Goal: Task Accomplishment & Management: Manage account settings

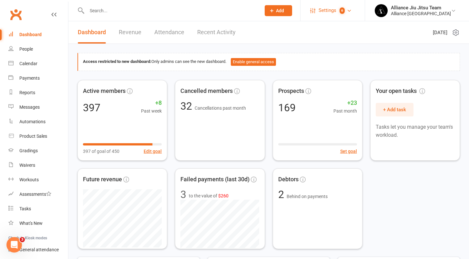
click at [345, 10] on span "6" at bounding box center [342, 10] width 5 height 6
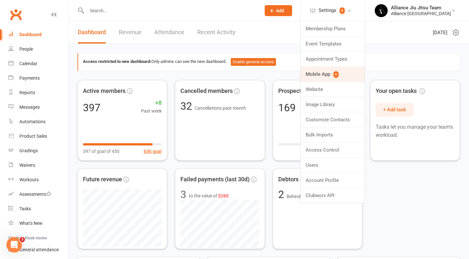
click at [339, 72] on count-badge "6" at bounding box center [335, 74] width 8 height 8
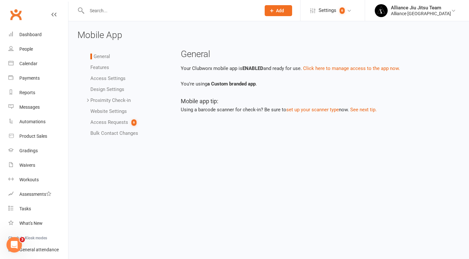
click at [114, 78] on link "Access Settings" at bounding box center [107, 79] width 35 height 6
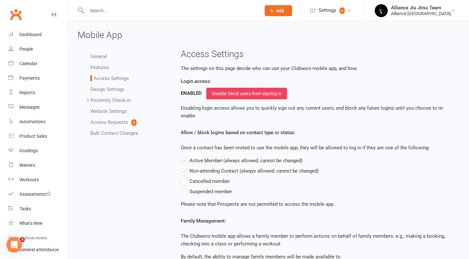
click at [119, 90] on link "Design Settings" at bounding box center [107, 90] width 34 height 6
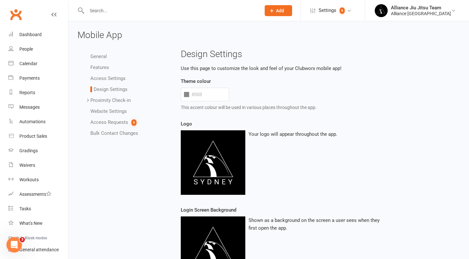
click at [114, 124] on link "Access Requests 6" at bounding box center [113, 123] width 46 height 6
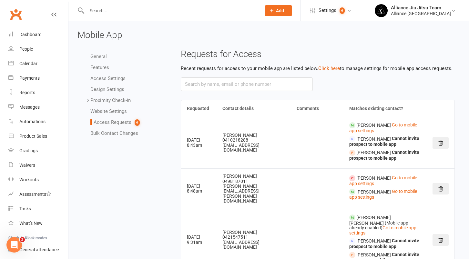
click at [120, 121] on link "Access Requests 6" at bounding box center [114, 123] width 49 height 6
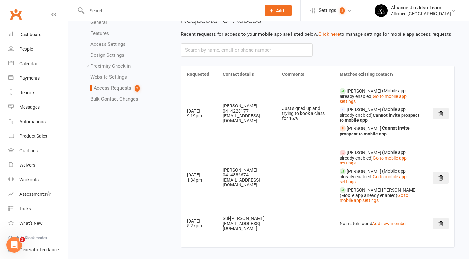
scroll to position [35, 0]
click at [395, 193] on link "Go to mobile app settings" at bounding box center [374, 198] width 69 height 10
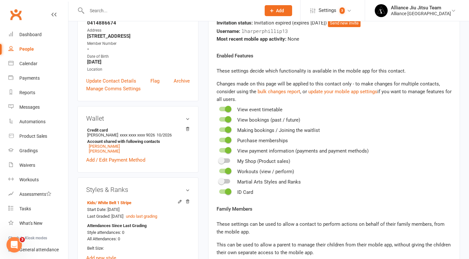
scroll to position [182, 0]
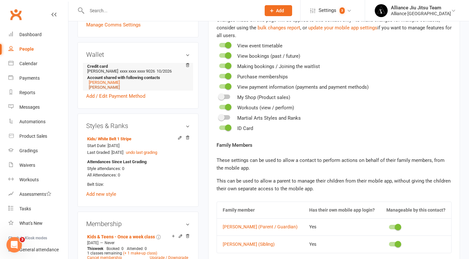
click at [115, 85] on link "[PERSON_NAME]" at bounding box center [104, 87] width 31 height 5
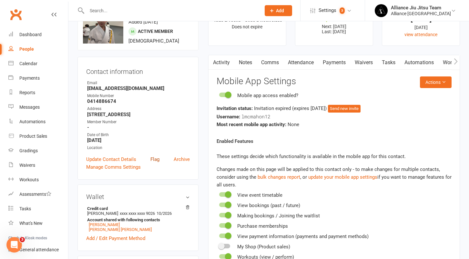
scroll to position [46, 0]
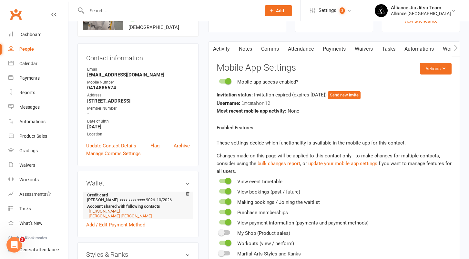
click at [110, 210] on link "[PERSON_NAME]" at bounding box center [104, 211] width 31 height 5
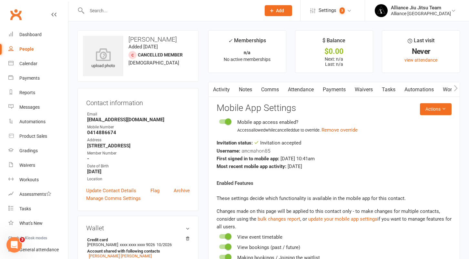
click at [118, 5] on div at bounding box center [167, 10] width 179 height 21
click at [113, 12] on input "text" at bounding box center [171, 10] width 172 height 9
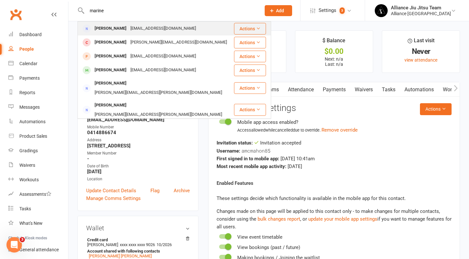
type input "marine"
click at [114, 29] on div "Marine Bisson" at bounding box center [111, 28] width 36 height 9
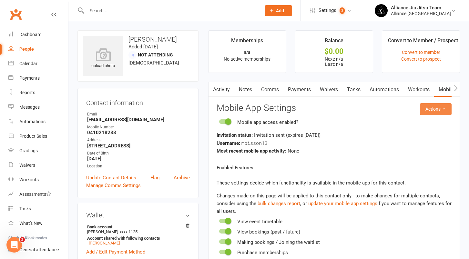
click at [432, 111] on button "Actions" at bounding box center [436, 109] width 32 height 12
click at [424, 123] on link "Send invitation email" at bounding box center [420, 123] width 64 height 13
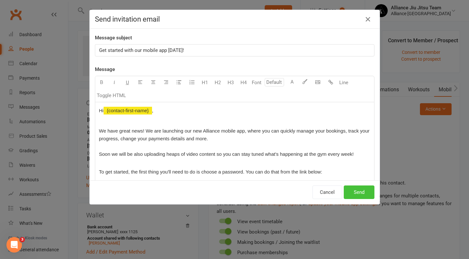
click at [356, 192] on button "Send" at bounding box center [359, 193] width 31 height 14
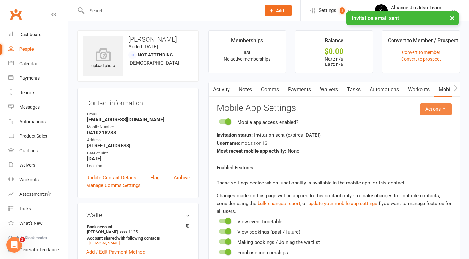
click at [429, 111] on button "Actions" at bounding box center [436, 109] width 32 height 12
click at [422, 133] on link "Send invitation SMS" at bounding box center [420, 136] width 64 height 13
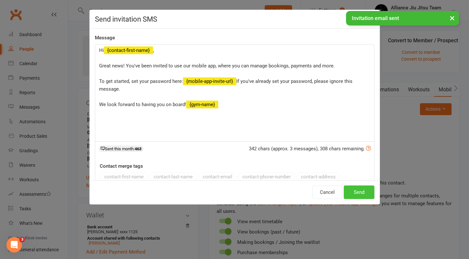
click at [368, 192] on button "Send" at bounding box center [359, 193] width 31 height 14
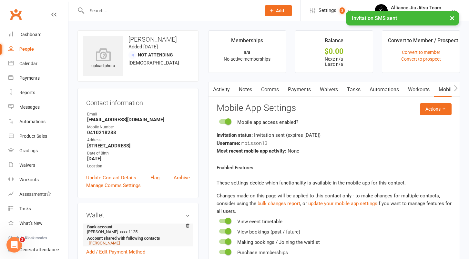
click at [106, 246] on link "Max Stuckey" at bounding box center [104, 243] width 31 height 5
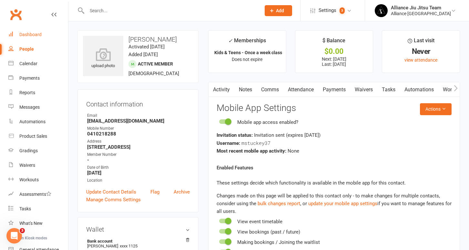
click at [31, 33] on div "Dashboard" at bounding box center [30, 34] width 22 height 5
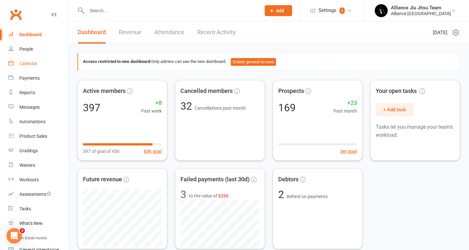
click at [32, 64] on div "Calendar" at bounding box center [28, 63] width 18 height 5
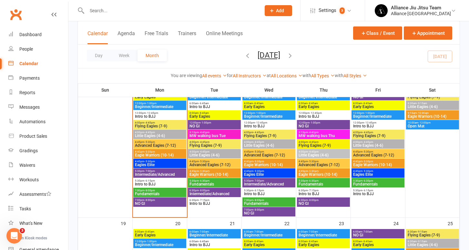
scroll to position [297, 0]
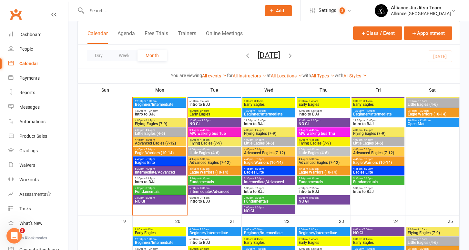
click at [320, 131] on span "3:15pm - 4:45pm" at bounding box center [324, 130] width 50 height 3
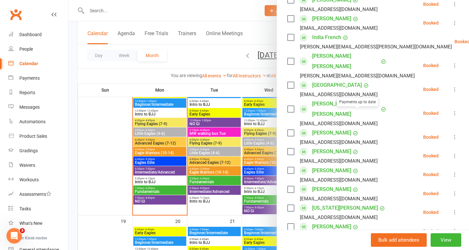
scroll to position [297, 0]
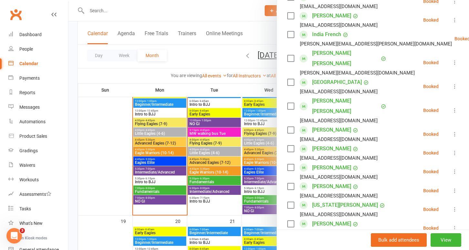
click at [456, 206] on icon at bounding box center [455, 209] width 6 height 6
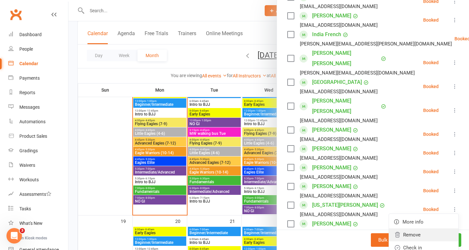
click at [416, 229] on link "Remove" at bounding box center [423, 235] width 69 height 13
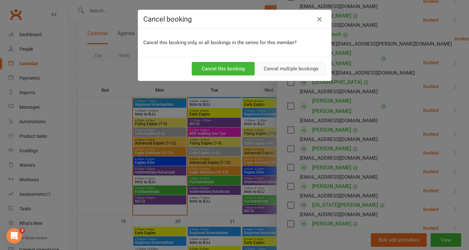
click at [300, 70] on button "Cancel multiple bookings" at bounding box center [292, 69] width 70 height 14
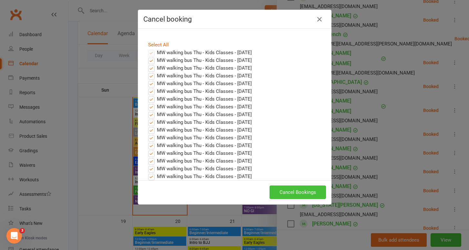
scroll to position [7, 0]
click at [301, 189] on button "Cancel Bookings" at bounding box center [298, 193] width 57 height 14
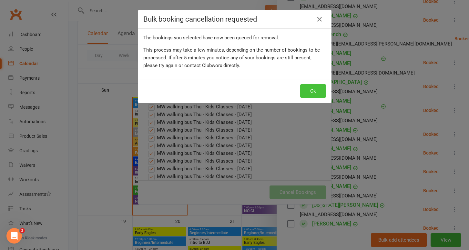
click at [316, 90] on button "Ok" at bounding box center [313, 91] width 26 height 14
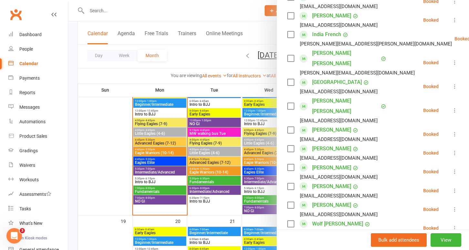
click at [454, 206] on icon at bounding box center [455, 209] width 6 height 6
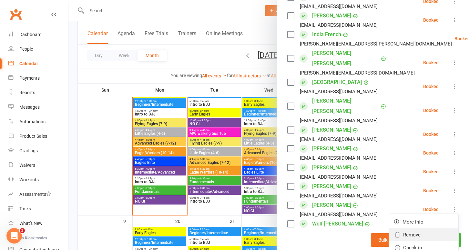
click at [416, 229] on link "Remove" at bounding box center [423, 235] width 69 height 13
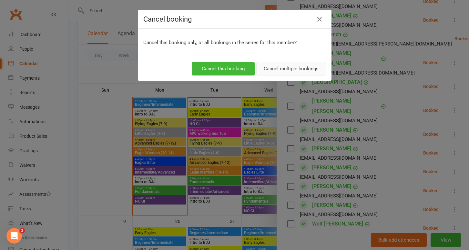
click at [286, 71] on button "Cancel multiple bookings" at bounding box center [292, 69] width 70 height 14
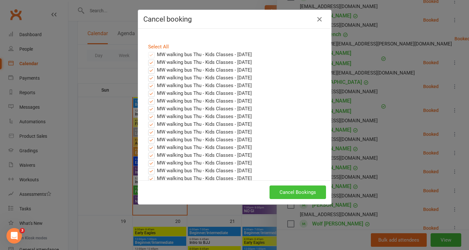
click at [294, 190] on button "Cancel Bookings" at bounding box center [298, 193] width 57 height 14
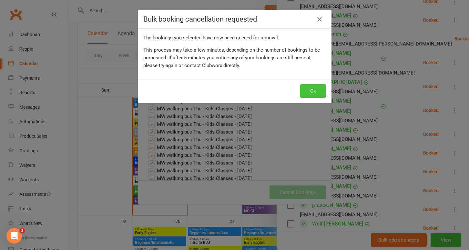
click at [311, 93] on button "Ok" at bounding box center [313, 91] width 26 height 14
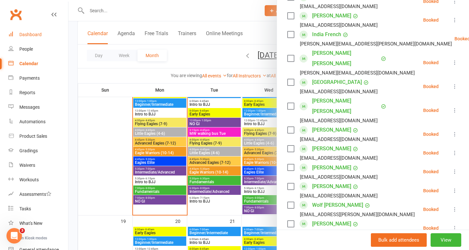
click at [27, 37] on div "Dashboard" at bounding box center [30, 34] width 22 height 5
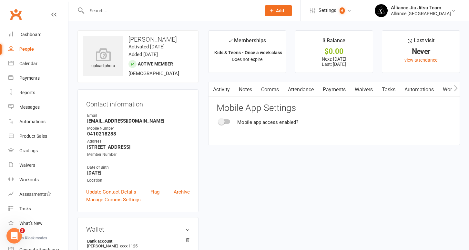
click at [224, 123] on span at bounding box center [221, 122] width 6 height 6
click at [219, 121] on input "checkbox" at bounding box center [219, 121] width 0 height 0
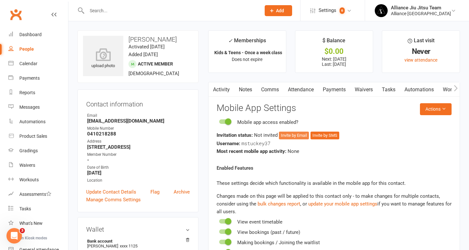
click at [291, 133] on button "Invite by Email" at bounding box center [294, 136] width 30 height 8
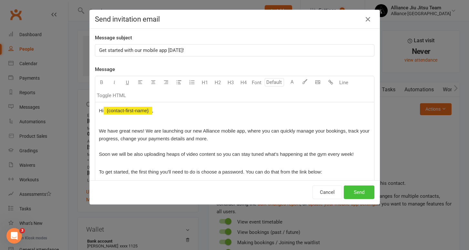
click at [358, 190] on button "Send" at bounding box center [359, 193] width 31 height 14
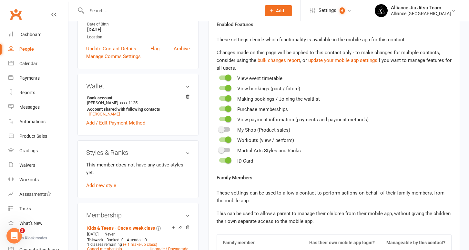
scroll to position [139, 0]
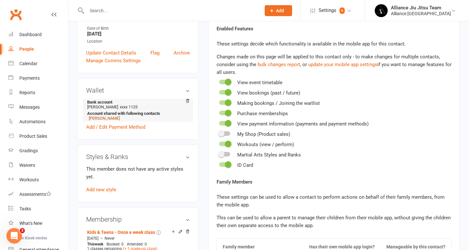
click at [105, 121] on link "Marine Bisson" at bounding box center [104, 118] width 31 height 5
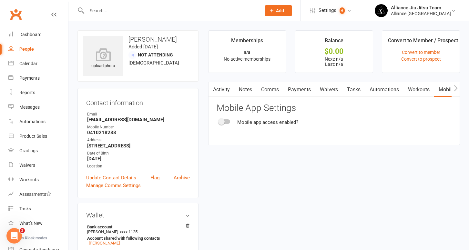
click at [226, 121] on div at bounding box center [224, 122] width 11 height 5
click at [219, 121] on input "checkbox" at bounding box center [219, 121] width 0 height 0
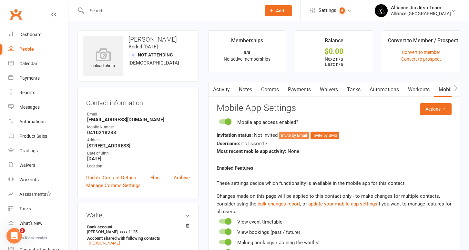
click at [300, 135] on button "Invite by Email" at bounding box center [294, 136] width 30 height 8
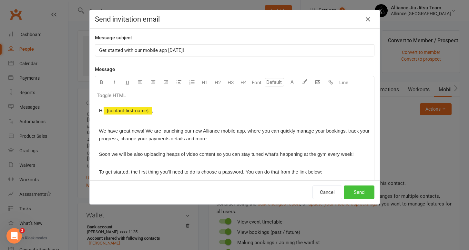
click at [363, 188] on button "Send" at bounding box center [359, 193] width 31 height 14
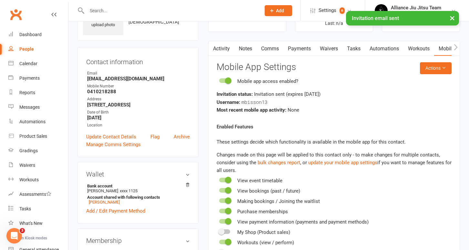
scroll to position [51, 0]
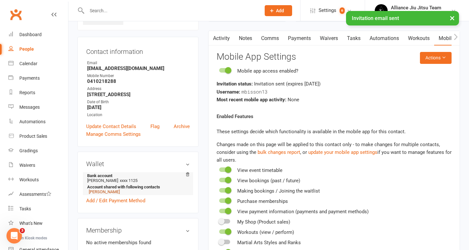
click at [105, 195] on link "[PERSON_NAME]" at bounding box center [104, 192] width 31 height 5
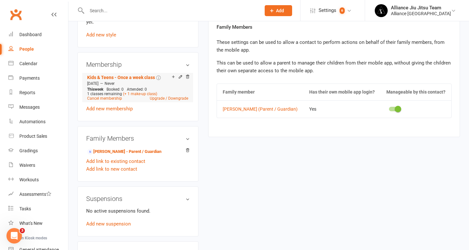
scroll to position [324, 0]
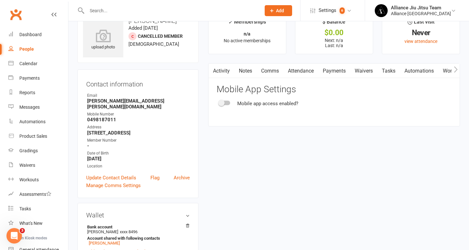
scroll to position [20, 0]
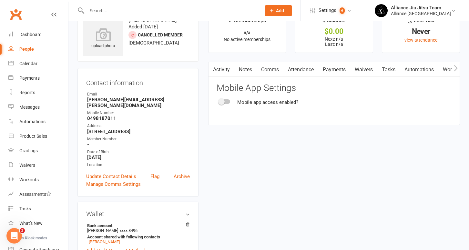
click at [229, 102] on div at bounding box center [224, 102] width 11 height 5
click at [219, 101] on input "checkbox" at bounding box center [219, 101] width 0 height 0
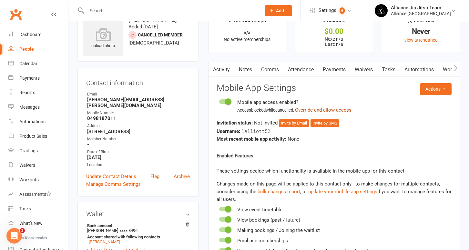
click at [318, 108] on button "Override and allow access" at bounding box center [323, 110] width 57 height 8
click at [292, 123] on button "Invite by Email" at bounding box center [294, 124] width 30 height 8
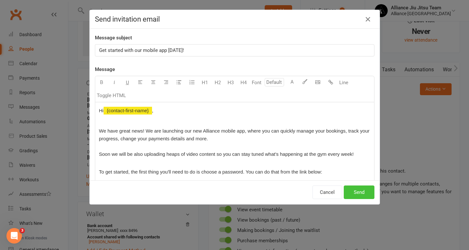
click at [359, 186] on button "Send" at bounding box center [359, 193] width 31 height 14
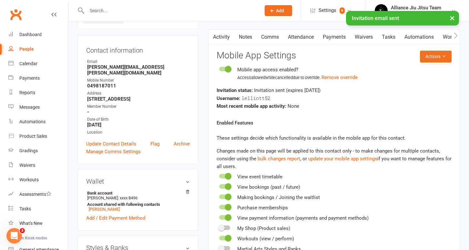
scroll to position [57, 0]
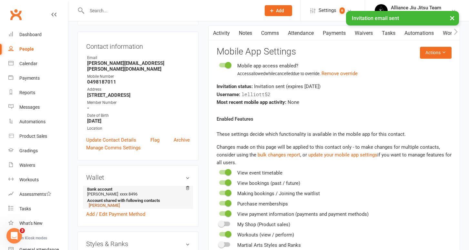
click at [99, 205] on link "Mila Rea" at bounding box center [104, 205] width 31 height 5
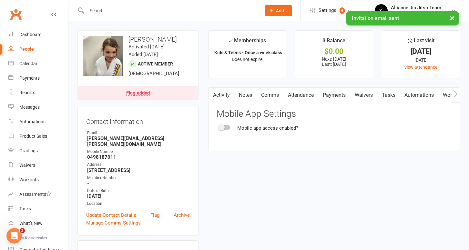
click at [226, 128] on div at bounding box center [224, 127] width 11 height 5
click at [219, 127] on input "checkbox" at bounding box center [219, 127] width 0 height 0
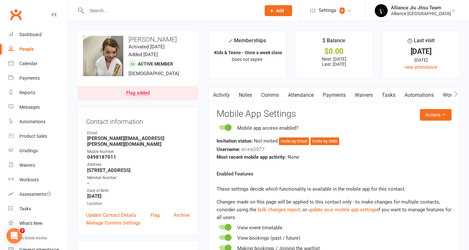
click at [139, 93] on div "Flag added" at bounding box center [138, 93] width 24 height 5
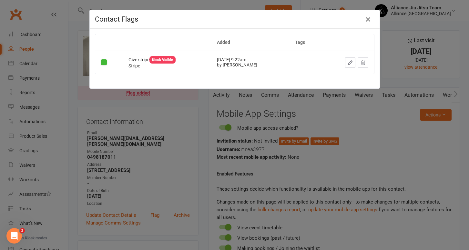
click at [370, 20] on icon "button" at bounding box center [368, 20] width 8 height 8
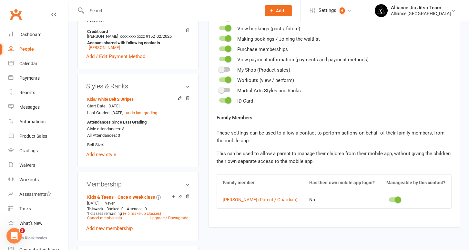
scroll to position [223, 0]
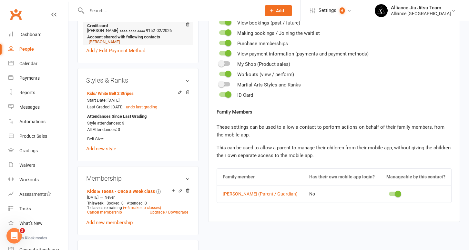
click at [110, 39] on link "Sarah Mumford" at bounding box center [104, 41] width 31 height 5
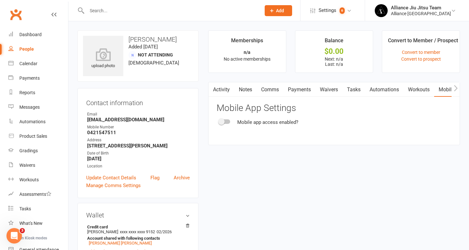
click at [225, 121] on span at bounding box center [221, 122] width 6 height 6
click at [219, 121] on input "checkbox" at bounding box center [219, 121] width 0 height 0
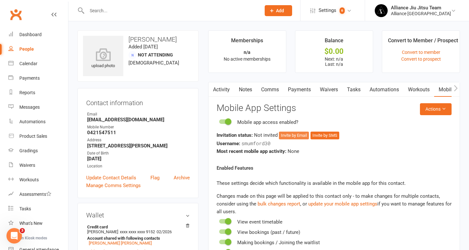
click at [296, 136] on button "Invite by Email" at bounding box center [294, 136] width 30 height 8
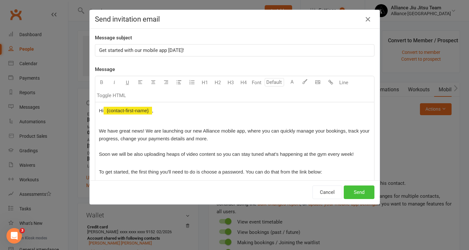
click at [357, 192] on button "Send" at bounding box center [359, 193] width 31 height 14
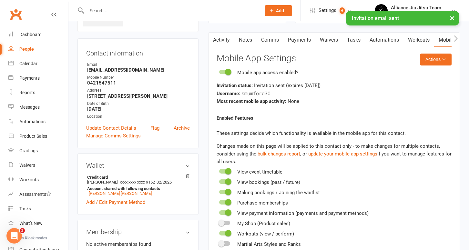
scroll to position [51, 0]
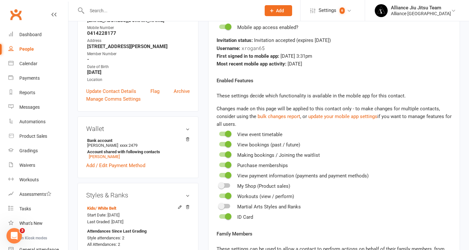
scroll to position [100, 0]
click at [105, 156] on link "[PERSON_NAME]" at bounding box center [104, 157] width 31 height 5
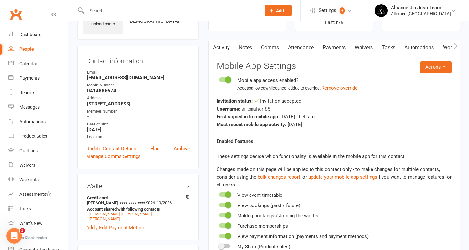
scroll to position [32, 0]
